Goal: Information Seeking & Learning: Understand process/instructions

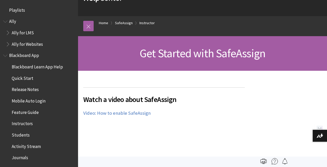
scroll to position [647, 0]
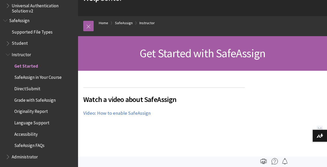
click at [47, 79] on span "SafeAssign in Your Course" at bounding box center [37, 76] width 47 height 7
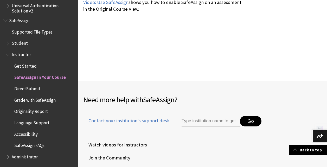
scroll to position [1312, 0]
click at [37, 100] on span "Grade with SafeAssign" at bounding box center [34, 99] width 41 height 7
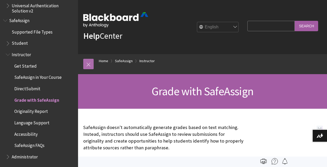
click at [88, 62] on link at bounding box center [88, 64] width 10 height 10
